Goal: Book appointment/travel/reservation

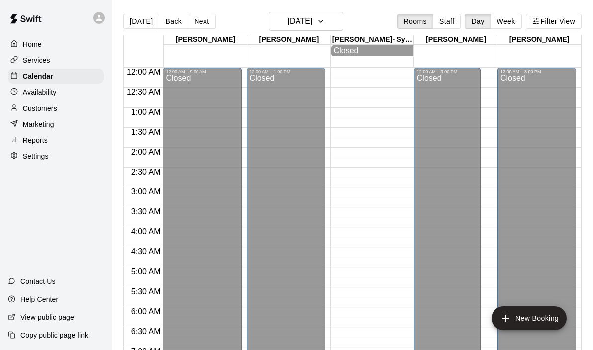
scroll to position [576, 0]
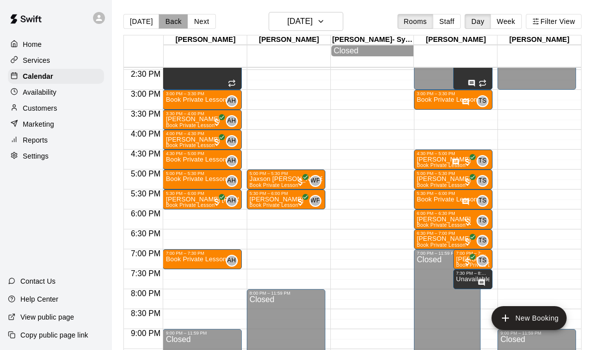
click at [166, 18] on button "Back" at bounding box center [173, 21] width 29 height 15
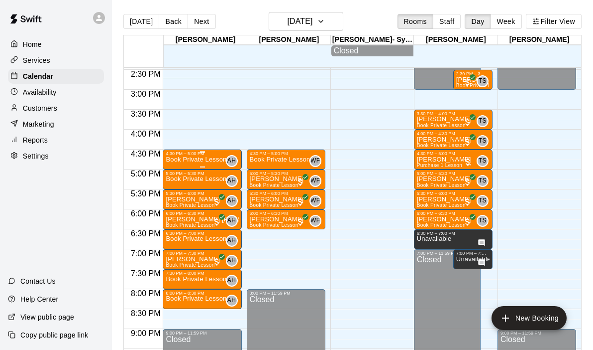
click at [199, 156] on div "4:30 PM – 5:00 PM" at bounding box center [202, 153] width 73 height 5
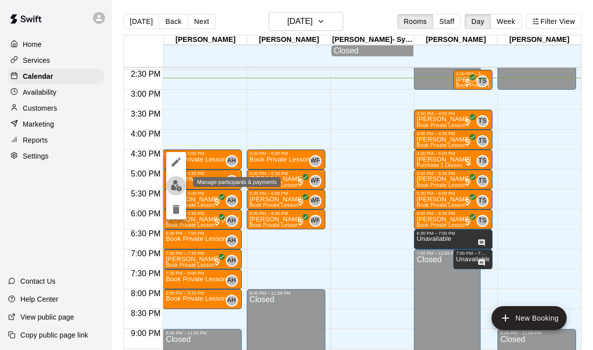
click at [182, 186] on img "edit" at bounding box center [176, 185] width 11 height 11
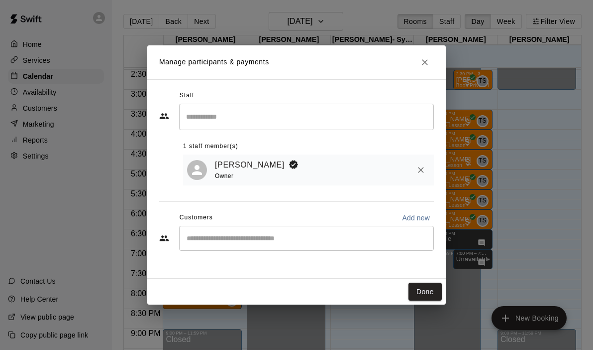
click at [224, 228] on div "​" at bounding box center [306, 238] width 255 height 25
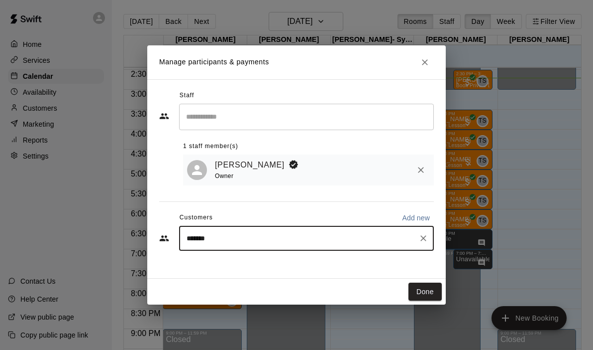
type input "********"
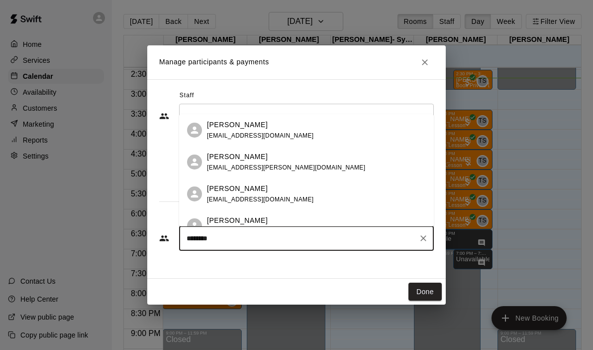
click at [263, 161] on div "[PERSON_NAME]" at bounding box center [286, 156] width 158 height 10
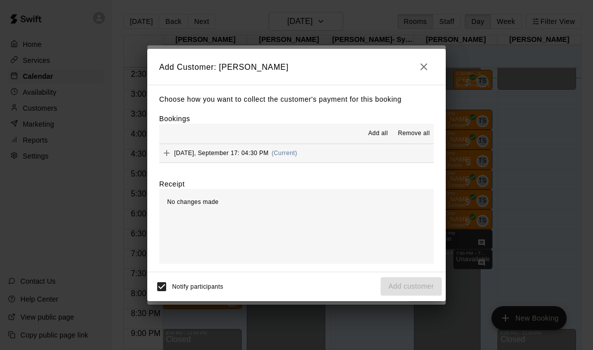
click at [331, 163] on div "Choose how you want to collect the customer's payment for this booking Bookings…" at bounding box center [296, 178] width 299 height 187
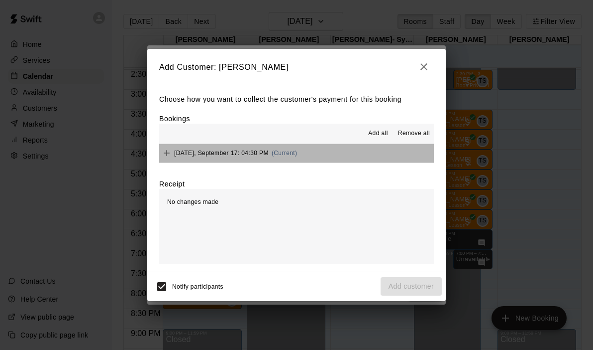
click at [329, 156] on button "[DATE], September 17: 04:30 PM (Current)" at bounding box center [296, 153] width 275 height 18
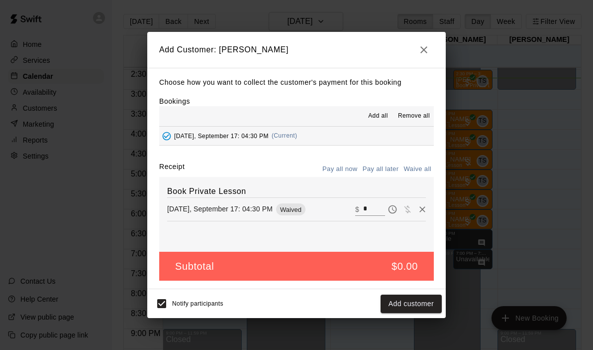
click at [371, 214] on input "*" at bounding box center [374, 209] width 22 height 13
type input "**"
click at [427, 303] on button "Checkout" at bounding box center [418, 303] width 47 height 18
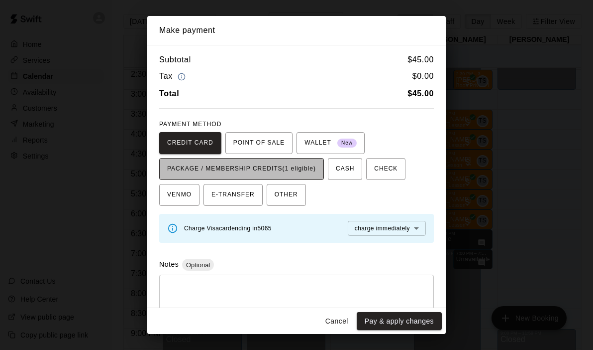
click at [268, 175] on span "PACKAGE / MEMBERSHIP CREDITS (1 eligible)" at bounding box center [241, 169] width 149 height 16
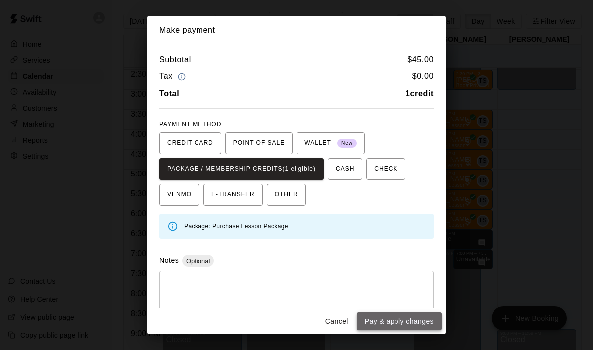
click at [392, 321] on button "Pay & apply changes" at bounding box center [399, 321] width 85 height 18
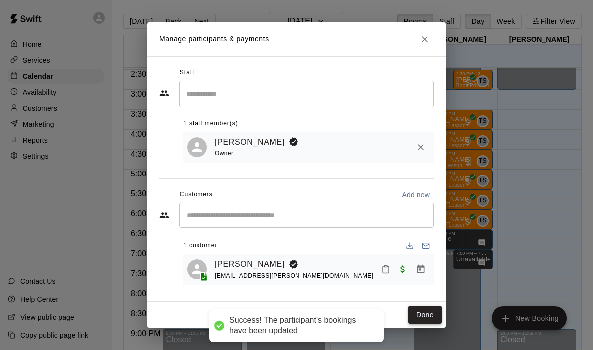
click at [422, 322] on button "Done" at bounding box center [425, 314] width 33 height 18
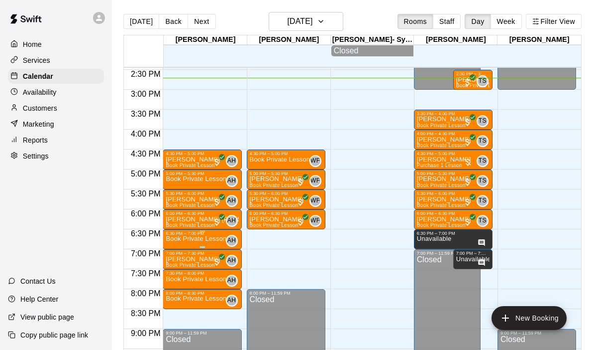
click at [200, 238] on p "Book Private Lesson" at bounding box center [196, 238] width 61 height 0
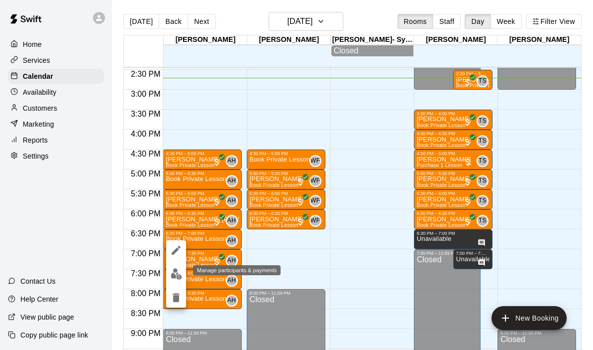
click at [178, 271] on img "edit" at bounding box center [176, 273] width 11 height 11
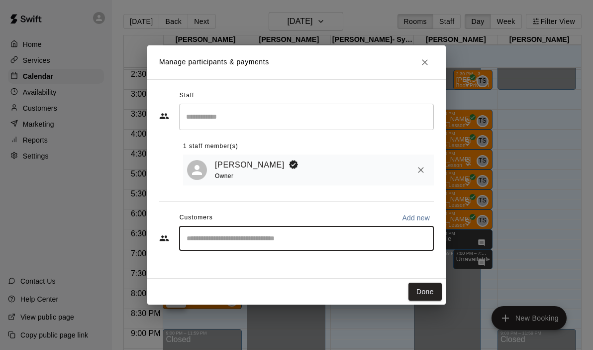
click at [239, 243] on input "Start typing to search customers..." at bounding box center [307, 238] width 246 height 10
type input "******"
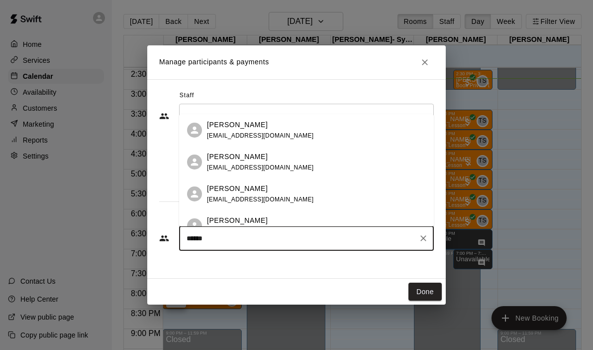
click at [267, 192] on div "[PERSON_NAME]" at bounding box center [260, 188] width 107 height 10
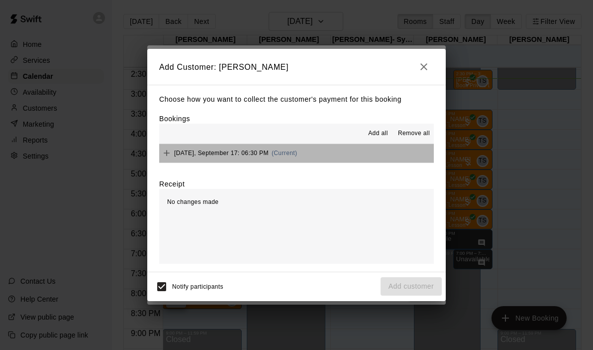
click at [332, 151] on button "[DATE], September 17: 06:30 PM (Current)" at bounding box center [296, 153] width 275 height 18
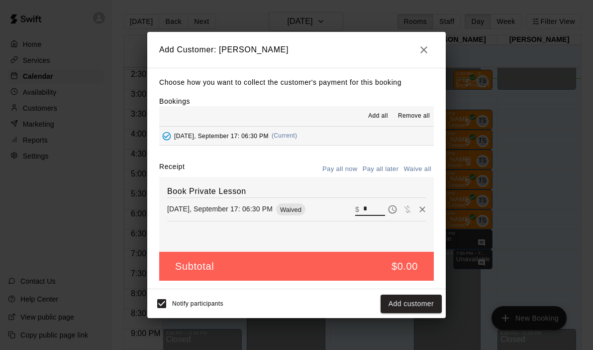
click at [373, 211] on input "*" at bounding box center [374, 209] width 22 height 13
type input "**"
click at [417, 299] on button "Checkout" at bounding box center [418, 303] width 47 height 18
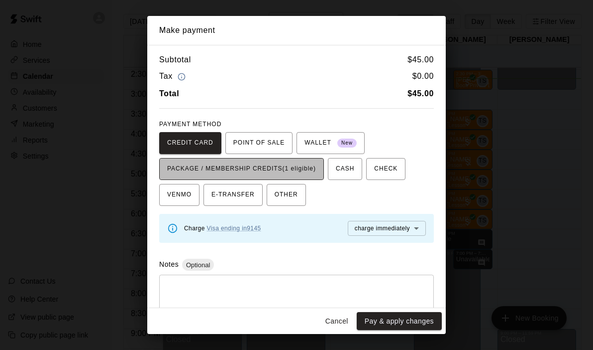
click at [271, 171] on span "PACKAGE / MEMBERSHIP CREDITS (1 eligible)" at bounding box center [241, 169] width 149 height 16
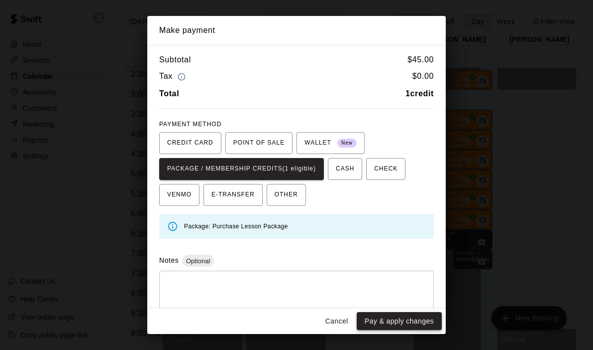
click at [394, 319] on button "Pay & apply changes" at bounding box center [399, 321] width 85 height 18
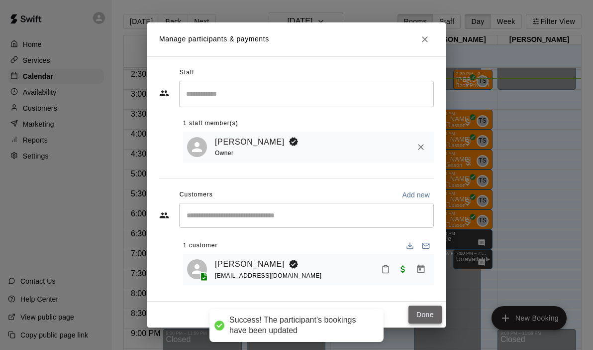
click at [435, 317] on button "Done" at bounding box center [425, 314] width 33 height 18
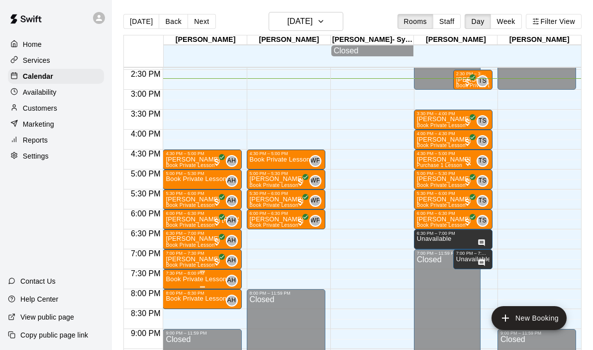
click at [191, 279] on p "Book Private Lesson" at bounding box center [196, 279] width 61 height 0
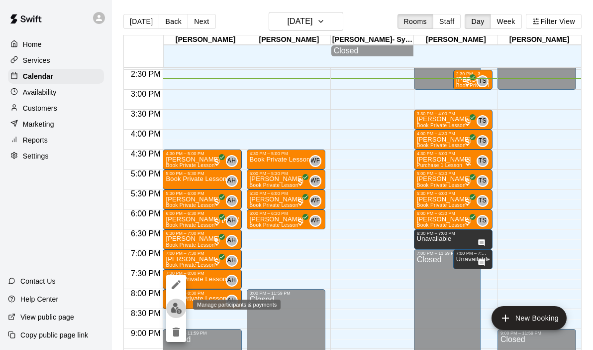
click at [174, 306] on img "edit" at bounding box center [176, 307] width 11 height 11
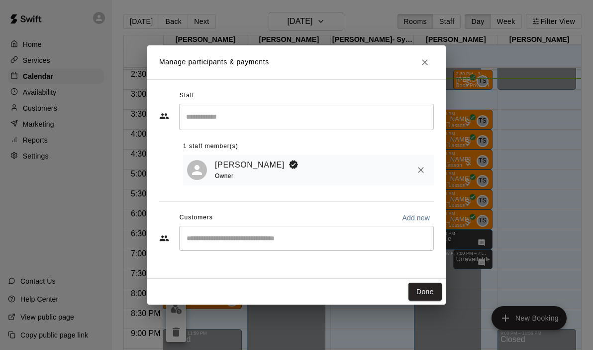
click at [234, 231] on div "​" at bounding box center [306, 238] width 255 height 25
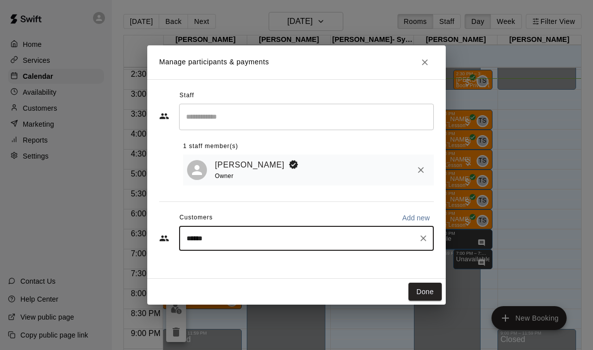
type input "*******"
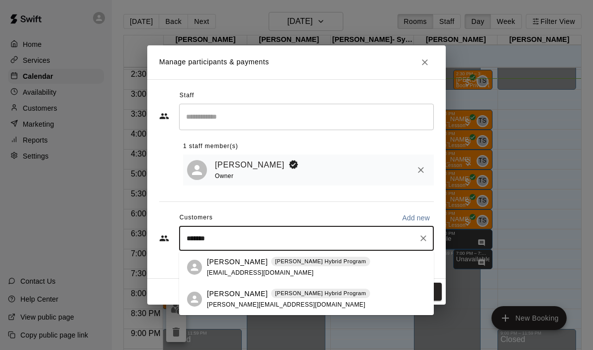
click at [210, 270] on span "[EMAIL_ADDRESS][DOMAIN_NAME]" at bounding box center [260, 272] width 107 height 7
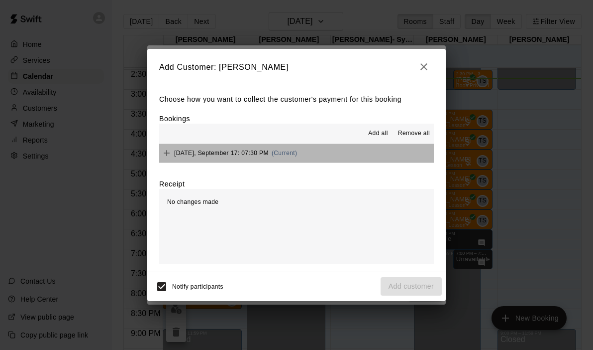
click at [349, 144] on button "[DATE], September 17: 07:30 PM (Current)" at bounding box center [296, 153] width 275 height 18
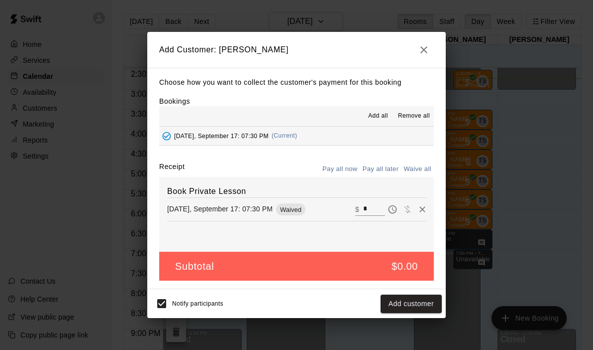
click at [374, 216] on div "​ $ *" at bounding box center [390, 209] width 71 height 15
click at [373, 212] on input "*" at bounding box center [374, 209] width 22 height 13
type input "***"
click at [414, 307] on button "Checkout" at bounding box center [418, 303] width 47 height 18
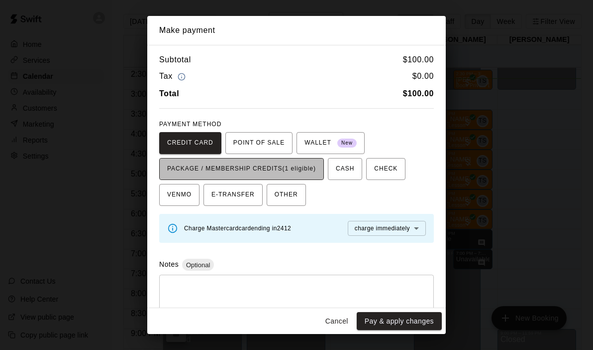
click at [254, 170] on span "PACKAGE / MEMBERSHIP CREDITS (1 eligible)" at bounding box center [241, 169] width 149 height 16
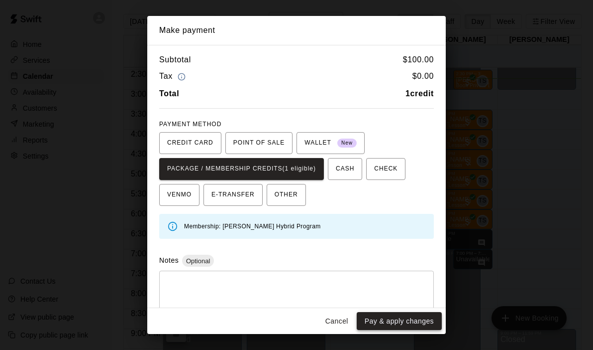
click at [378, 315] on button "Pay & apply changes" at bounding box center [399, 321] width 85 height 18
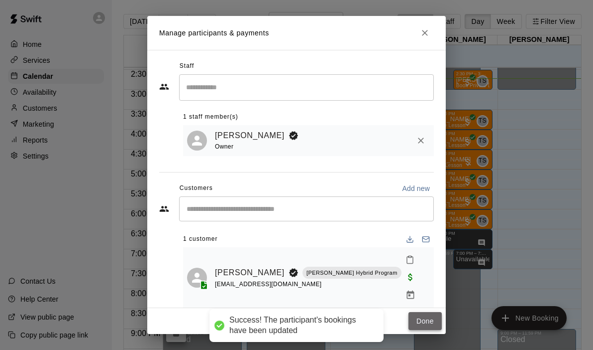
click at [425, 320] on button "Done" at bounding box center [425, 321] width 33 height 18
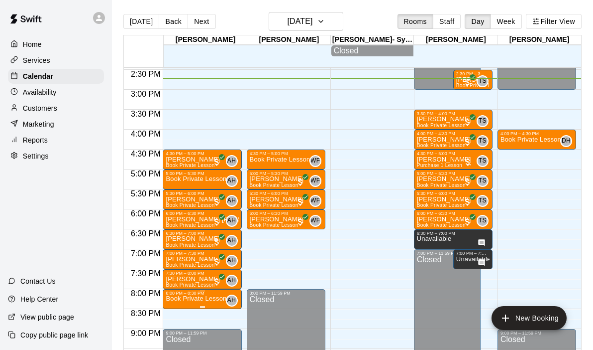
click at [186, 295] on div "8:00 PM – 8:30 PM" at bounding box center [202, 292] width 73 height 5
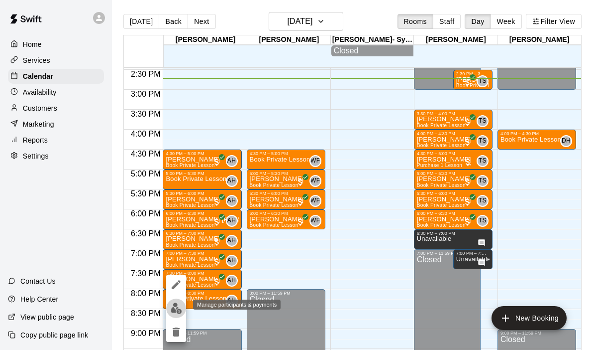
click at [175, 307] on img "edit" at bounding box center [176, 307] width 11 height 11
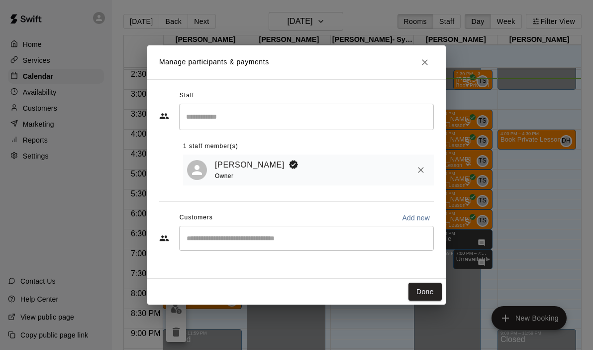
click at [233, 234] on input "Start typing to search customers..." at bounding box center [307, 238] width 246 height 10
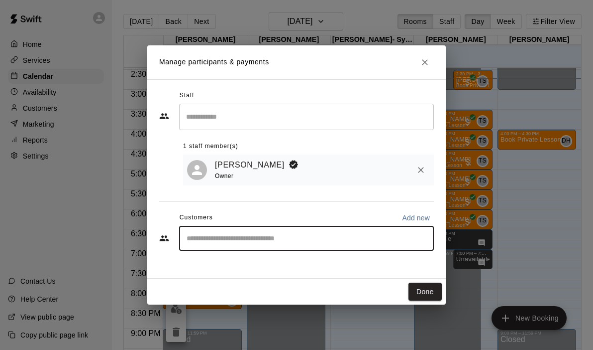
type input "*"
type input "***"
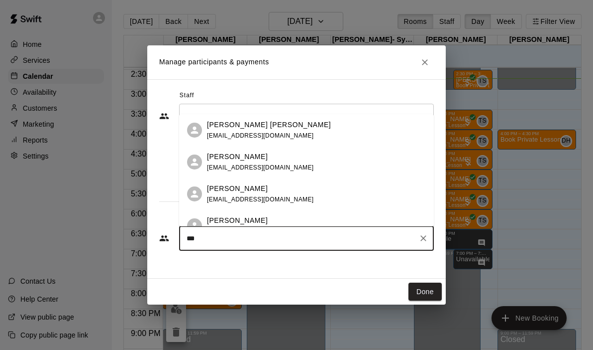
click at [266, 135] on span "[EMAIL_ADDRESS][DOMAIN_NAME]" at bounding box center [260, 135] width 107 height 7
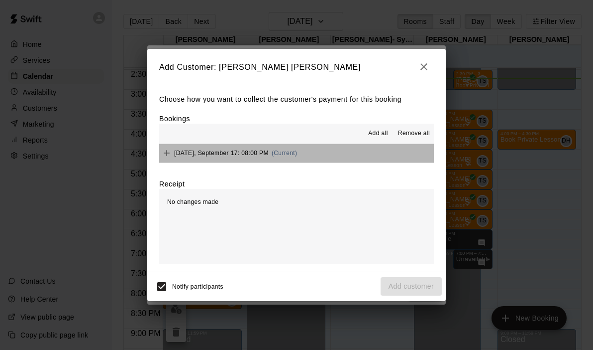
click at [322, 153] on button "[DATE], September 17: 08:00 PM (Current)" at bounding box center [296, 153] width 275 height 18
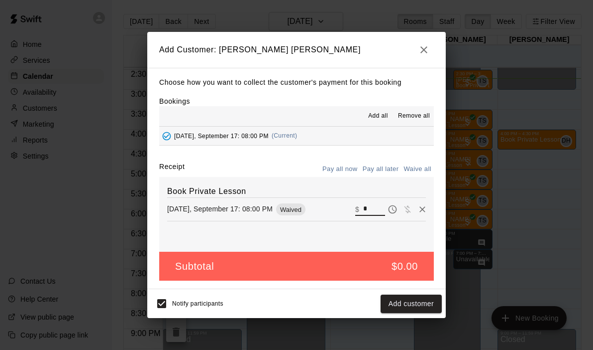
click at [372, 213] on input "*" at bounding box center [374, 209] width 22 height 13
type input "**"
click at [413, 308] on button "Checkout" at bounding box center [418, 303] width 47 height 18
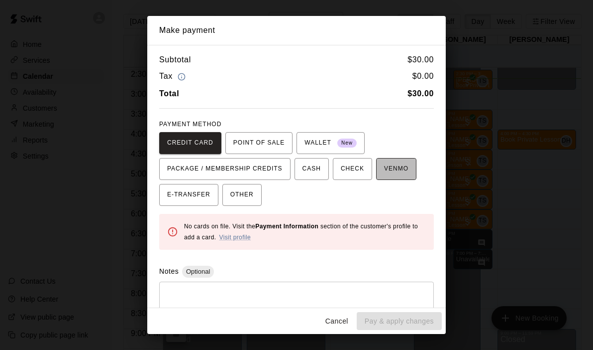
click at [389, 172] on span "VENMO" at bounding box center [396, 169] width 24 height 16
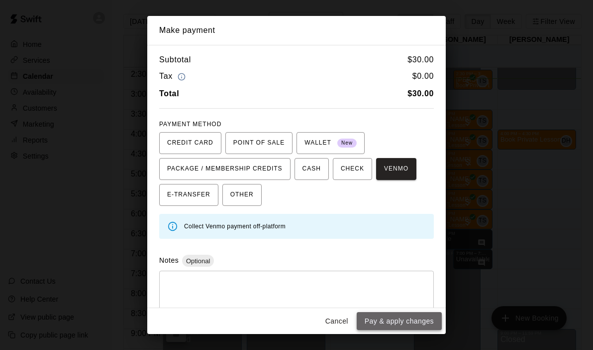
click at [380, 326] on button "Pay & apply changes" at bounding box center [399, 321] width 85 height 18
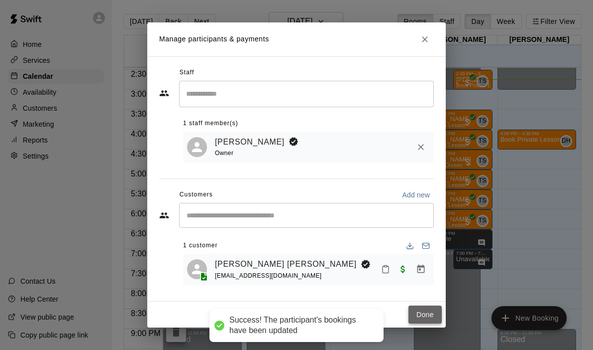
click at [420, 317] on button "Done" at bounding box center [425, 314] width 33 height 18
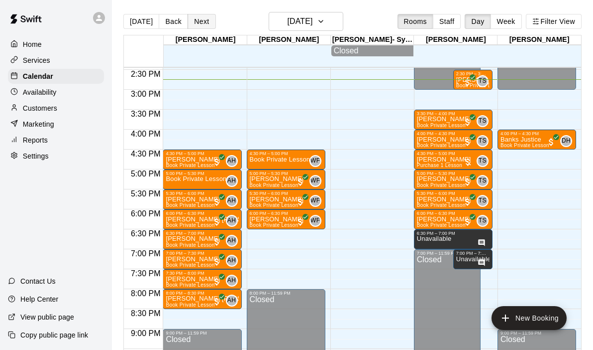
click at [201, 20] on button "Next" at bounding box center [202, 21] width 28 height 15
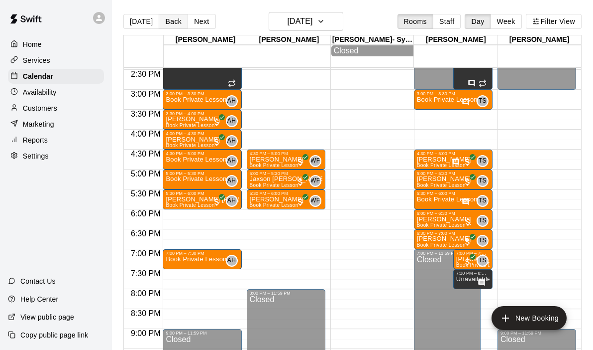
click at [169, 16] on button "Back" at bounding box center [173, 21] width 29 height 15
